Goal: Task Accomplishment & Management: Manage account settings

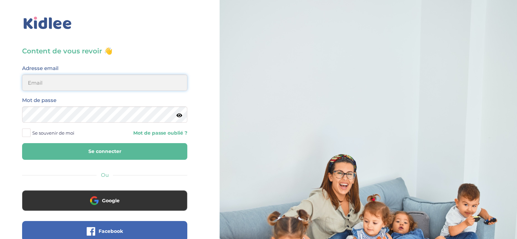
type input "maikelmoawad15@yahoo.com"
click at [103, 152] on button "Se connecter" at bounding box center [104, 151] width 165 height 17
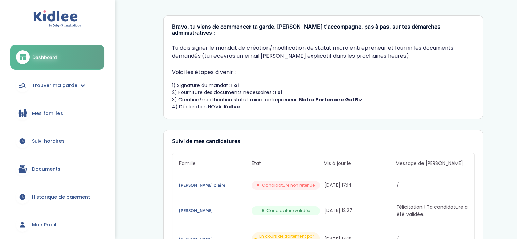
click at [302, 208] on span "Candidature validée" at bounding box center [289, 211] width 44 height 6
click at [212, 207] on link "MESNIER Jean-Baptiste" at bounding box center [214, 210] width 71 height 7
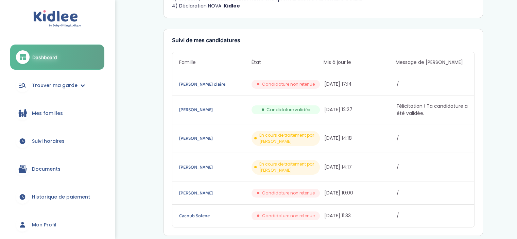
scroll to position [102, 0]
click at [46, 117] on span "Mes familles" at bounding box center [47, 113] width 31 height 7
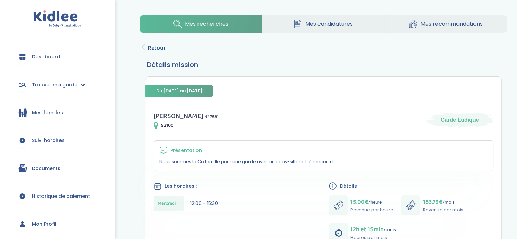
click at [160, 49] on span "Retour" at bounding box center [157, 48] width 18 height 10
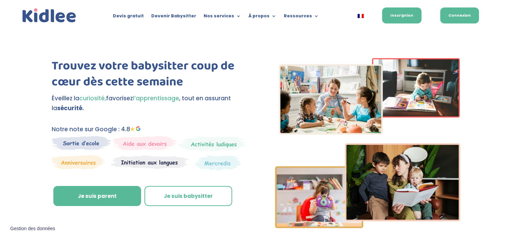
click at [464, 20] on link "Connexion" at bounding box center [459, 15] width 39 height 16
click at [456, 14] on link "Connexion" at bounding box center [459, 15] width 39 height 16
click at [452, 15] on link "Connexion" at bounding box center [459, 15] width 39 height 16
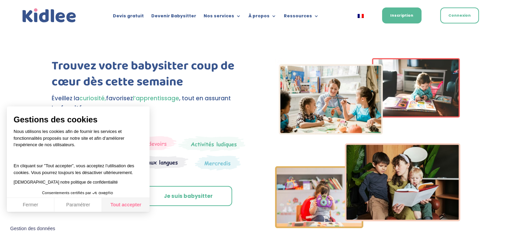
click at [117, 201] on button "Tout accepter" at bounding box center [126, 205] width 48 height 14
checkbox input "true"
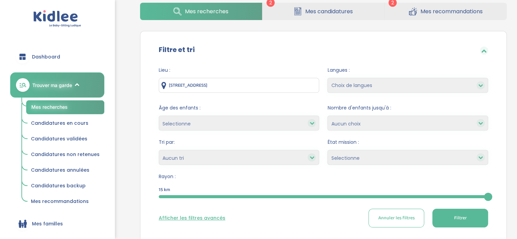
scroll to position [34, 0]
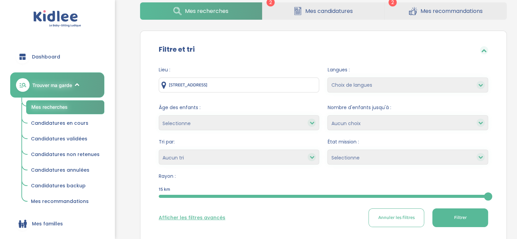
click at [75, 85] on icon at bounding box center [77, 85] width 5 height 5
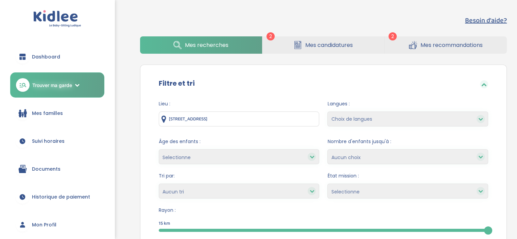
click at [51, 57] on span "Dashboard" at bounding box center [46, 56] width 28 height 7
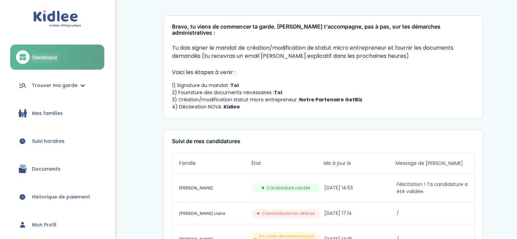
click at [58, 112] on span "Mes familles" at bounding box center [47, 113] width 31 height 7
click at [53, 134] on link "Suivi horaires" at bounding box center [57, 141] width 94 height 24
click at [51, 140] on span "Suivi horaires" at bounding box center [48, 141] width 33 height 7
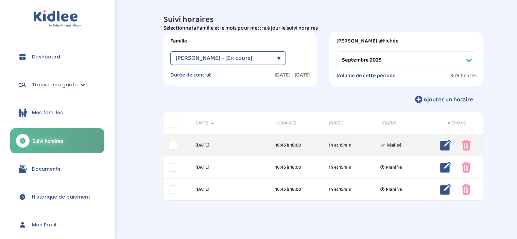
click at [443, 148] on img at bounding box center [445, 145] width 11 height 11
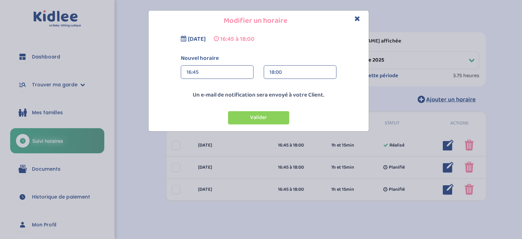
click at [285, 74] on div "18:00" at bounding box center [300, 73] width 61 height 14
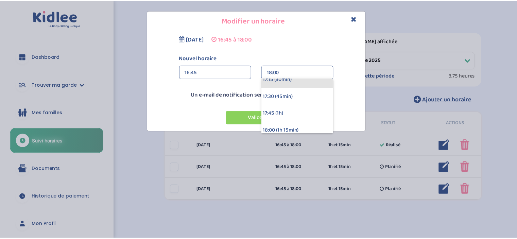
scroll to position [102, 0]
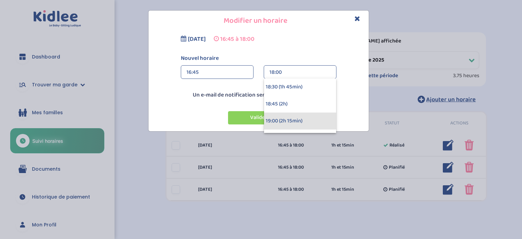
click at [291, 121] on div "19:00 (2h 15min)" at bounding box center [300, 121] width 72 height 17
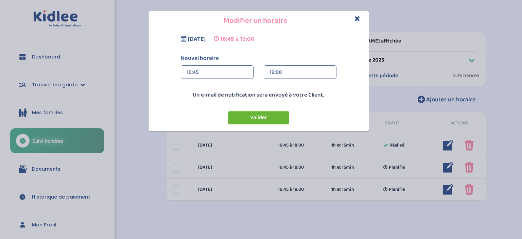
click at [277, 119] on button "Valider" at bounding box center [258, 117] width 61 height 13
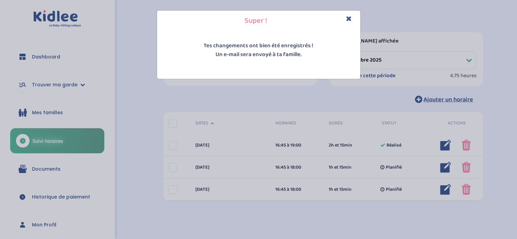
click at [348, 16] on icon "Close" at bounding box center [349, 18] width 6 height 7
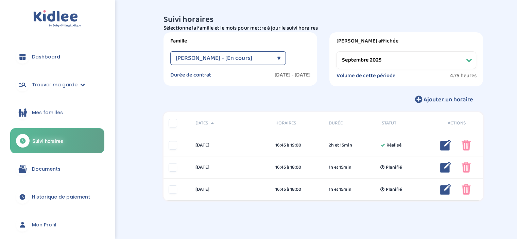
click at [282, 58] on div "Collin Stéphanie - [En cours] ▼" at bounding box center [228, 58] width 116 height 14
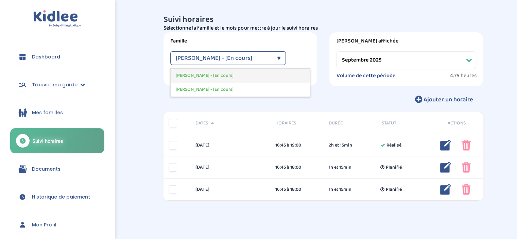
click at [220, 75] on span "Collin Stéphanie - [En cours]" at bounding box center [205, 75] width 58 height 7
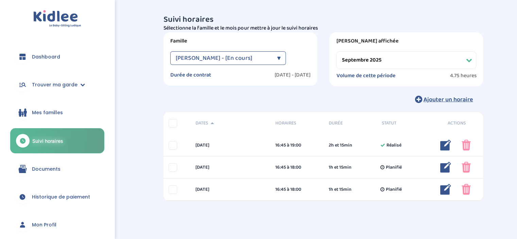
click at [228, 65] on div "Collin Stéphanie - [En cours] ▼ Collin Stéphanie - [En cours] Collin Stéphanie …" at bounding box center [240, 59] width 140 height 17
click at [228, 58] on span "Collin Stéphanie - [En cours]" at bounding box center [214, 58] width 76 height 14
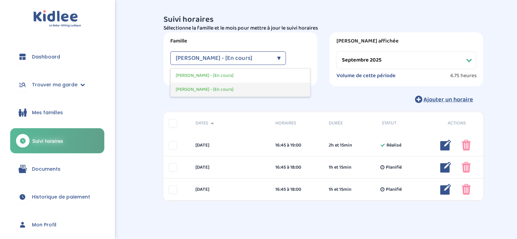
click at [219, 91] on span "Collin Stéphanie - [En cours]" at bounding box center [205, 89] width 58 height 7
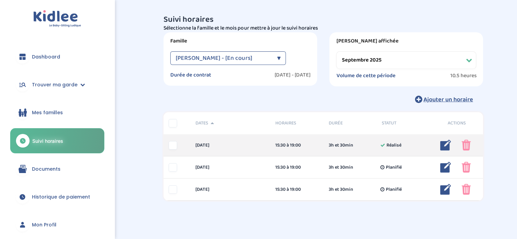
click at [442, 146] on img at bounding box center [445, 145] width 11 height 11
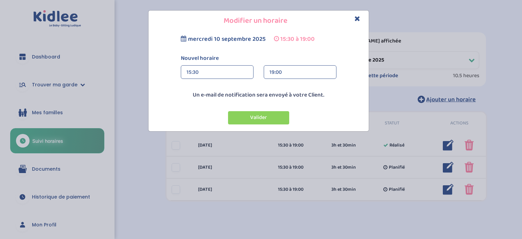
click at [361, 17] on h4 "Modifier un horaire" at bounding box center [259, 21] width 210 height 11
click at [358, 20] on icon "Close" at bounding box center [358, 18] width 6 height 7
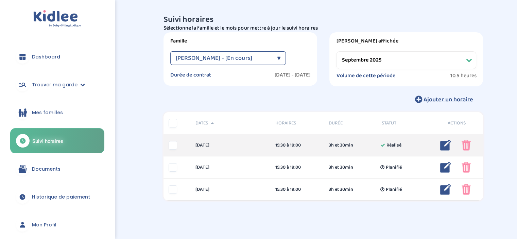
click at [465, 146] on img at bounding box center [466, 145] width 9 height 11
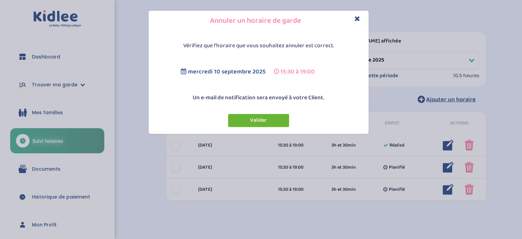
click at [269, 122] on button "Valider" at bounding box center [258, 120] width 61 height 13
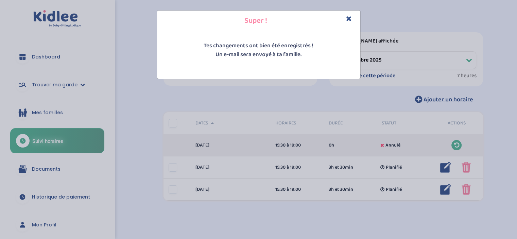
click at [350, 19] on icon "Close" at bounding box center [349, 18] width 6 height 7
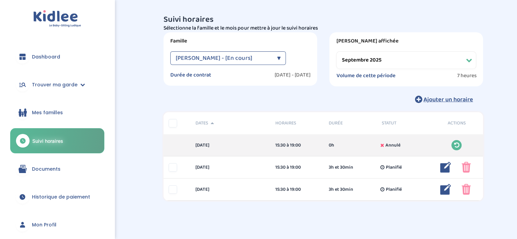
click at [262, 59] on div "Collin Stéphanie - [En cours]" at bounding box center [225, 58] width 98 height 14
click at [222, 60] on span "Collin Stéphanie - [En cours]" at bounding box center [214, 58] width 76 height 14
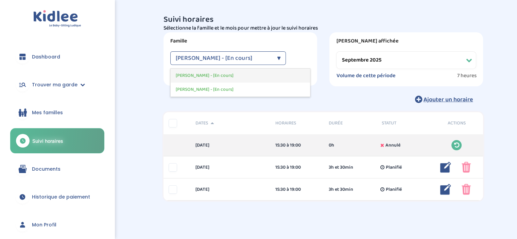
click at [214, 77] on span "Collin Stéphanie - [En cours]" at bounding box center [205, 75] width 58 height 7
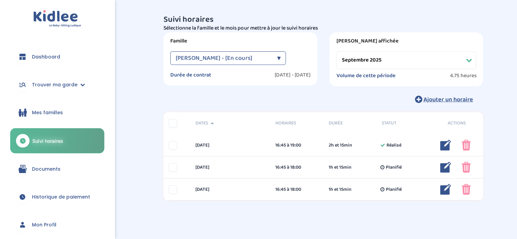
click at [233, 58] on span "Collin Stéphanie - [En cours]" at bounding box center [214, 58] width 76 height 14
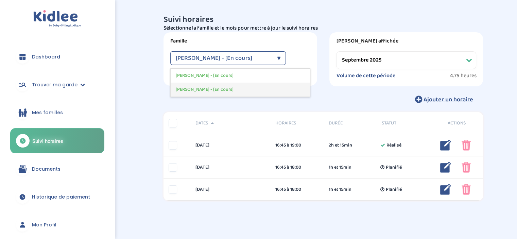
click at [232, 88] on span "Collin Stéphanie - [En cours]" at bounding box center [205, 89] width 58 height 7
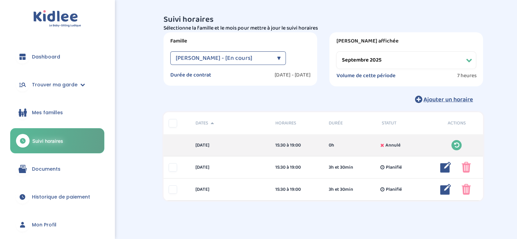
click at [386, 60] on select "Filtrer par mois septembre 2025 octobre 2025 novembre 2025 décembre 2025 janvie…" at bounding box center [406, 60] width 140 height 18
click at [336, 51] on select "Filtrer par mois septembre 2025 octobre 2025 novembre 2025 décembre 2025 janvie…" at bounding box center [406, 60] width 140 height 18
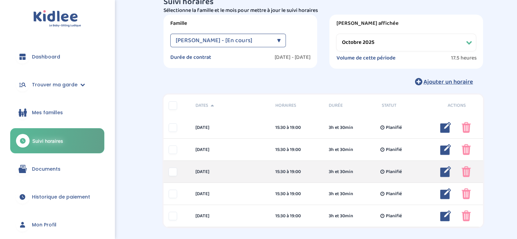
scroll to position [34, 0]
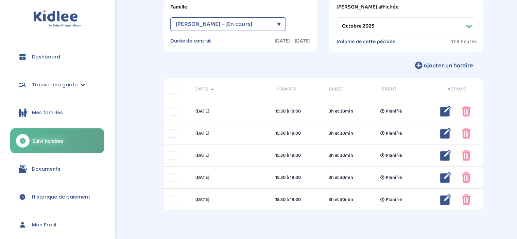
click at [246, 21] on span "Collin Stéphanie - [En cours]" at bounding box center [214, 24] width 76 height 14
click at [132, 39] on div "Suivi horaires Besoin d'aide ? KvE7Zd4z9MQ3emLPVPTQlJuhr9Mm3RdqWy03bGkd Affiche…" at bounding box center [323, 104] width 387 height 257
click at [187, 20] on span "Collin Stéphanie - [En cours]" at bounding box center [214, 24] width 76 height 14
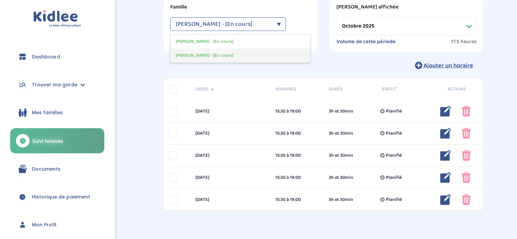
click at [228, 58] on span "Collin Stéphanie - [En cours]" at bounding box center [205, 55] width 58 height 7
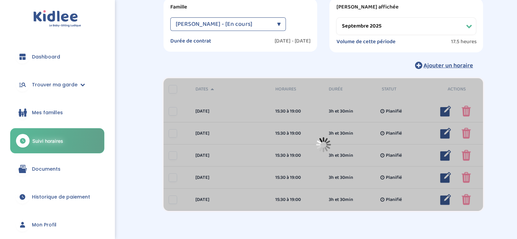
scroll to position [23, 0]
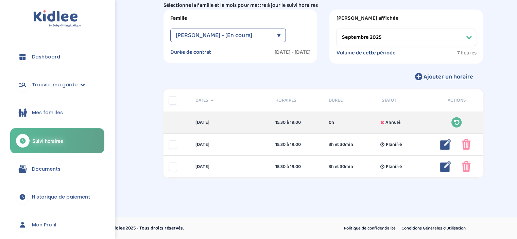
click at [355, 40] on select "Filtrer par mois septembre 2025 octobre 2025 novembre 2025 décembre 2025 janvie…" at bounding box center [406, 38] width 140 height 18
click at [336, 29] on select "Filtrer par mois septembre 2025 octobre 2025 novembre 2025 décembre 2025 janvie…" at bounding box center [406, 38] width 140 height 18
click at [363, 36] on select "Filtrer par mois septembre 2025 octobre 2025 novembre 2025 décembre 2025 janvie…" at bounding box center [406, 38] width 140 height 18
click at [336, 29] on select "Filtrer par mois septembre 2025 octobre 2025 novembre 2025 décembre 2025 janvie…" at bounding box center [406, 38] width 140 height 18
click at [367, 34] on select "Filtrer par mois septembre 2025 octobre 2025 novembre 2025 décembre 2025 janvie…" at bounding box center [406, 38] width 140 height 18
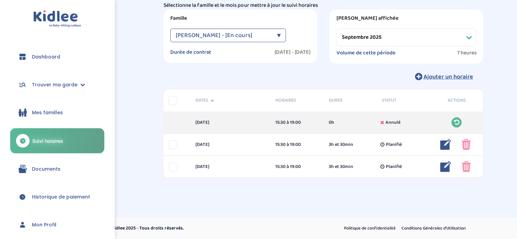
select select "octobre 2025"
click at [336, 29] on select "Filtrer par mois septembre 2025 octobre 2025 novembre 2025 décembre 2025 janvie…" at bounding box center [406, 38] width 140 height 18
